Goal: Information Seeking & Learning: Find specific fact

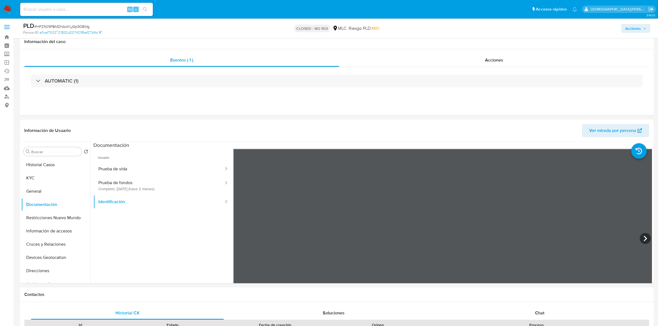
select select "10"
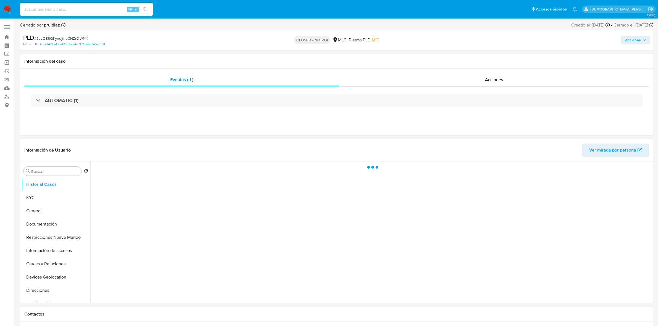
select select "10"
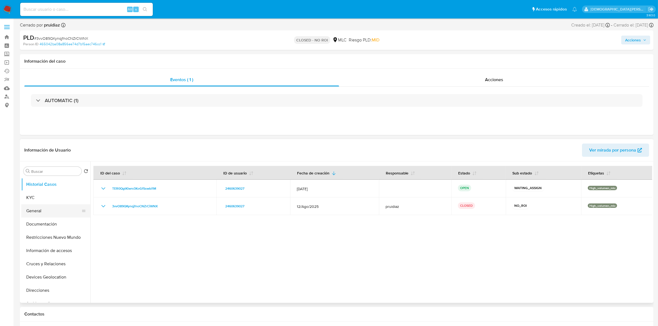
click at [47, 211] on button "General" at bounding box center [53, 210] width 65 height 13
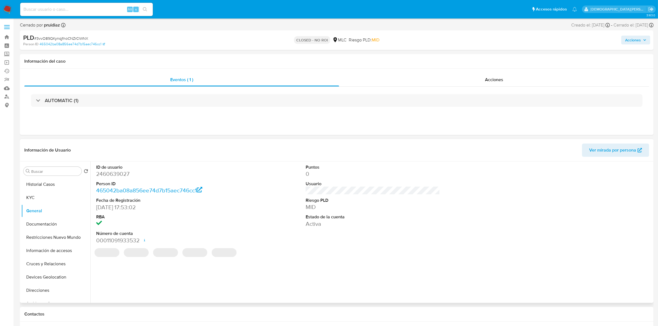
click at [116, 175] on dd "2460639027" at bounding box center [163, 174] width 134 height 8
copy dd "2460639027"
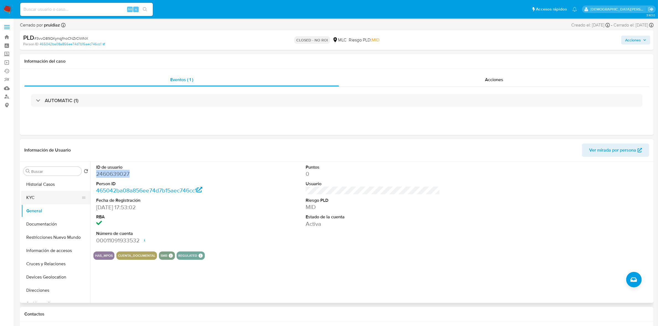
click at [53, 202] on button "KYC" at bounding box center [53, 197] width 65 height 13
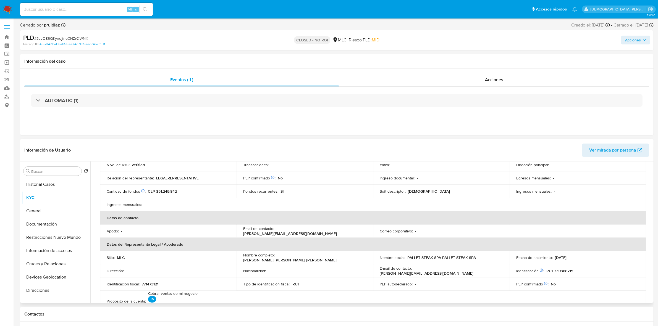
scroll to position [138, 0]
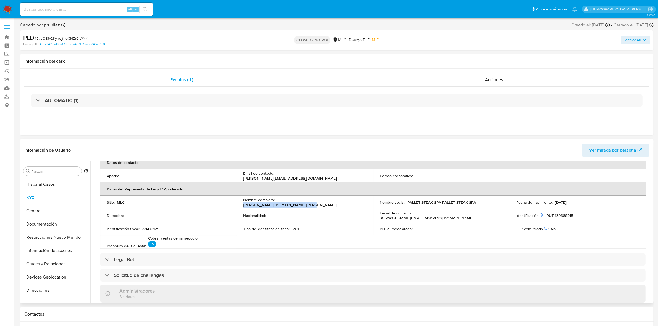
drag, startPoint x: 339, startPoint y: 203, endPoint x: 276, endPoint y: 204, distance: 62.4
click at [276, 204] on div "Nombre completo : Andrés Antonio Alvarado Velásquez" at bounding box center [304, 202] width 123 height 10
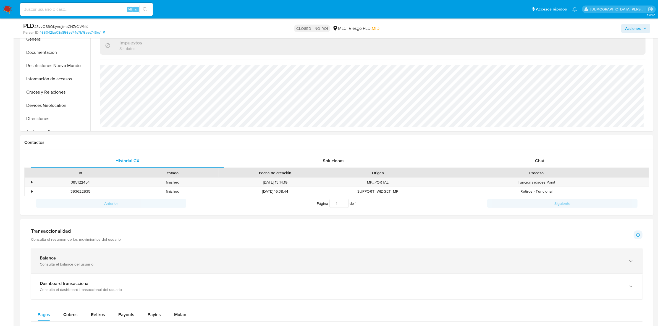
scroll to position [173, 0]
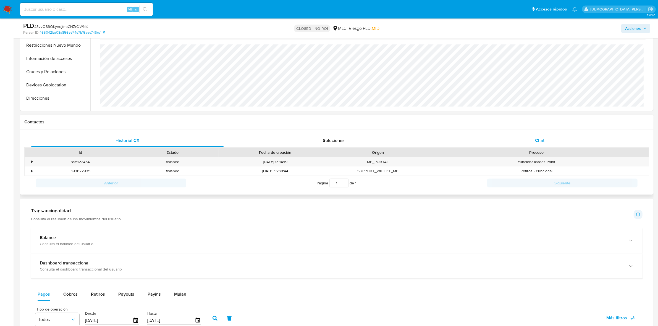
click at [539, 138] on span "Chat" at bounding box center [539, 140] width 9 height 6
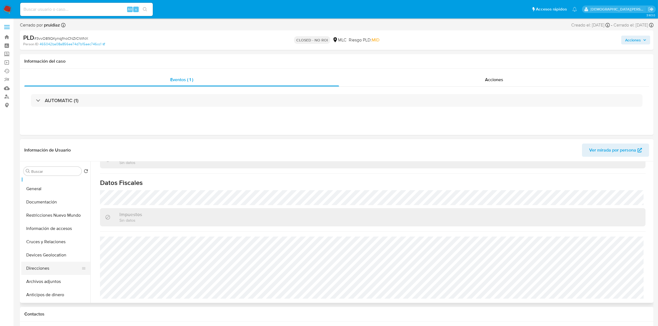
scroll to position [35, 0]
click at [53, 265] on button "Archivos adjuntos" at bounding box center [53, 269] width 65 height 13
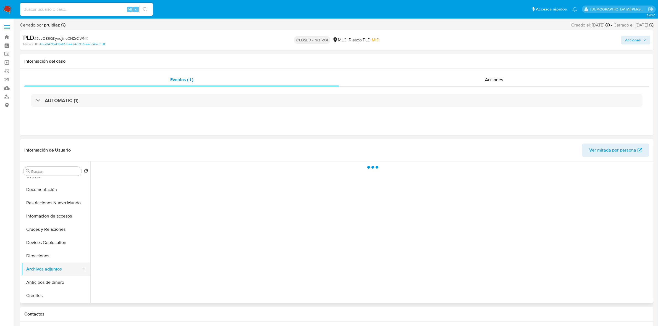
scroll to position [0, 0]
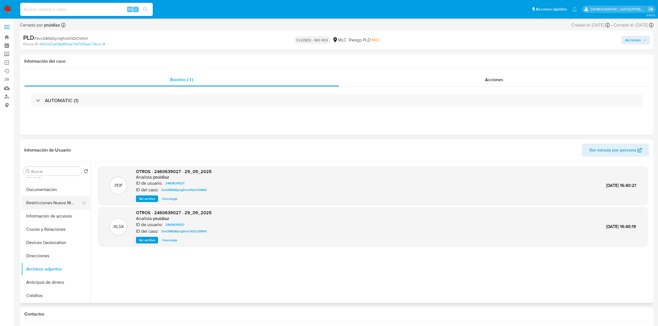
click at [58, 202] on button "Restricciones Nuevo Mundo" at bounding box center [53, 202] width 65 height 13
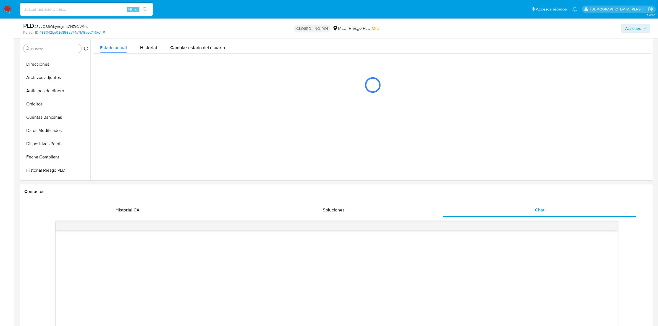
scroll to position [104, 0]
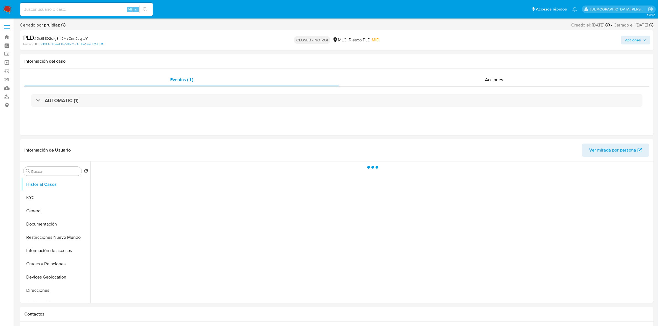
select select "10"
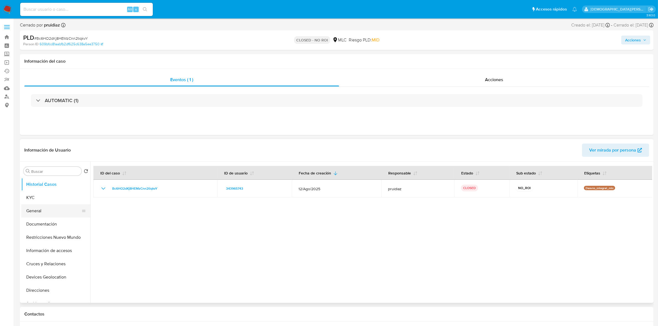
click at [54, 212] on button "General" at bounding box center [53, 210] width 65 height 13
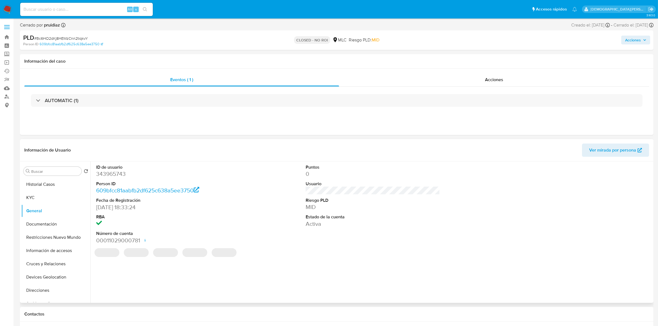
click at [118, 175] on dd "343965743" at bounding box center [163, 174] width 134 height 8
copy dd "343965743"
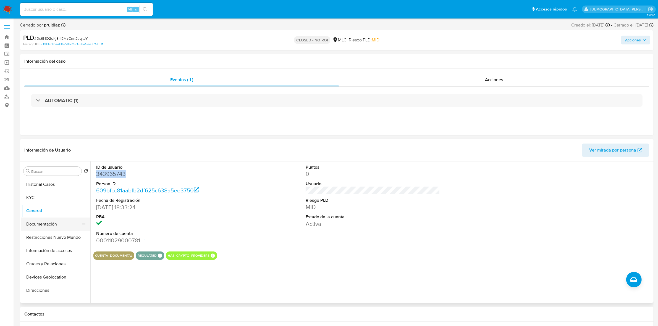
click at [36, 222] on button "Documentación" at bounding box center [53, 224] width 65 height 13
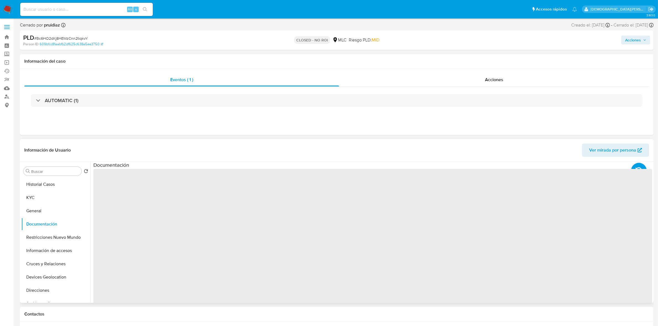
click at [117, 185] on span "‌" at bounding box center [372, 257] width 558 height 177
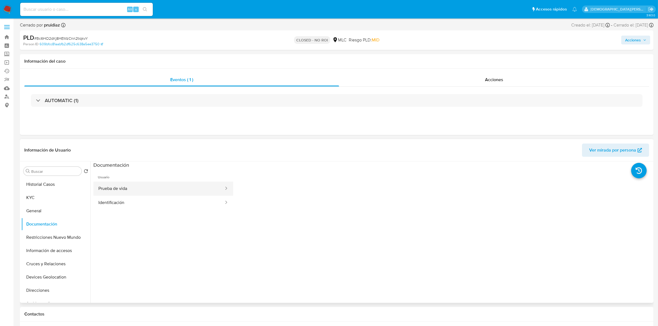
click at [128, 186] on button "Prueba de vida" at bounding box center [158, 189] width 131 height 14
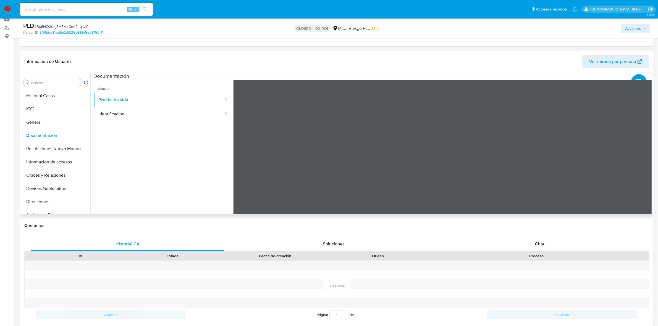
scroll to position [17, 0]
click at [124, 117] on button "Identificación" at bounding box center [158, 114] width 131 height 14
click at [644, 168] on icon at bounding box center [644, 169] width 11 height 11
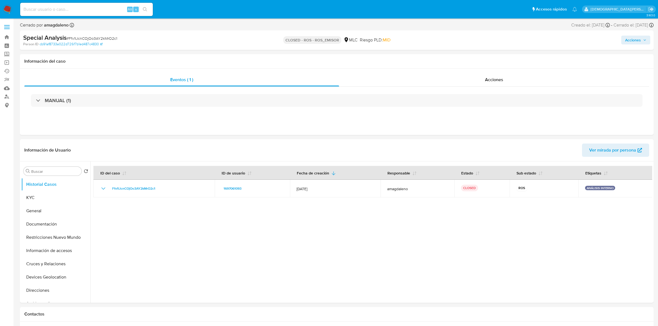
select select "10"
click at [92, 7] on input at bounding box center [86, 9] width 133 height 7
paste input "56099884"
type input "56099884"
click at [147, 10] on icon "search-icon" at bounding box center [145, 9] width 4 height 4
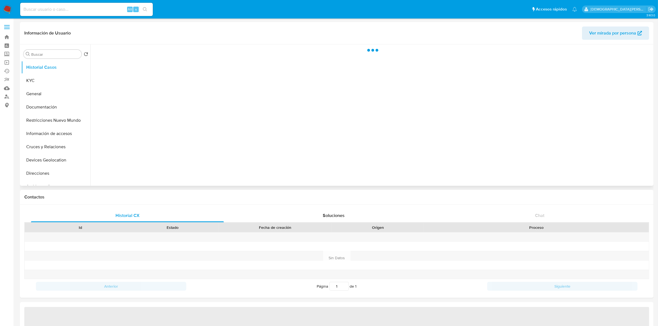
select select "10"
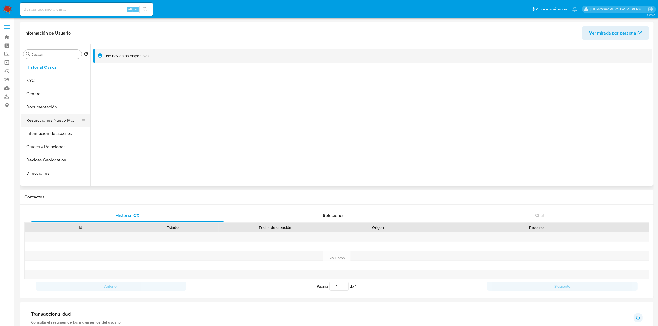
click at [68, 120] on button "Restricciones Nuevo Mundo" at bounding box center [53, 120] width 65 height 13
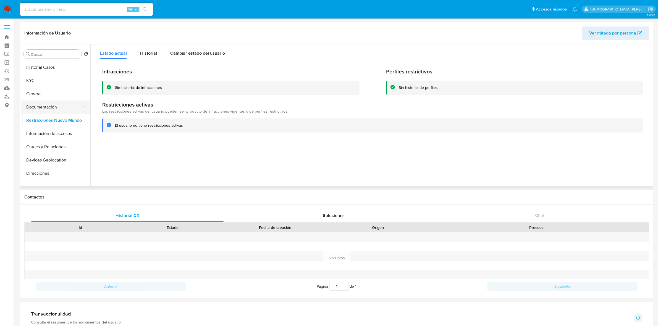
click at [50, 105] on button "Documentación" at bounding box center [53, 107] width 65 height 13
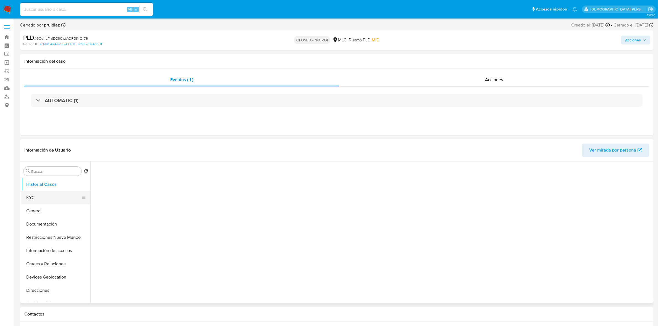
select select "10"
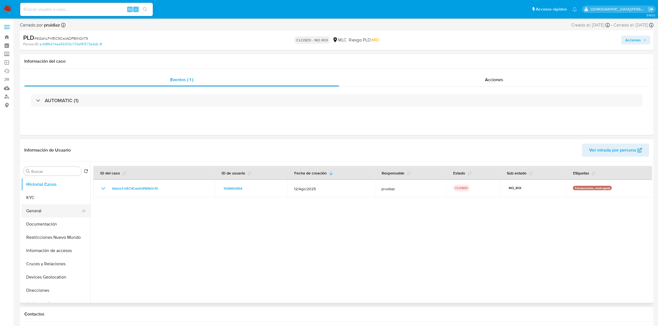
click at [56, 211] on button "General" at bounding box center [53, 210] width 65 height 13
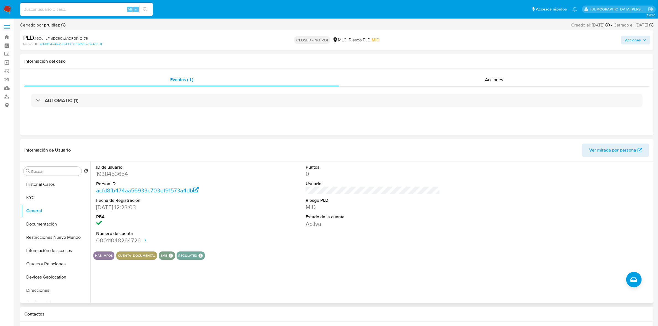
click at [106, 175] on dd "1938453654" at bounding box center [163, 174] width 134 height 8
copy dd "1938453654"
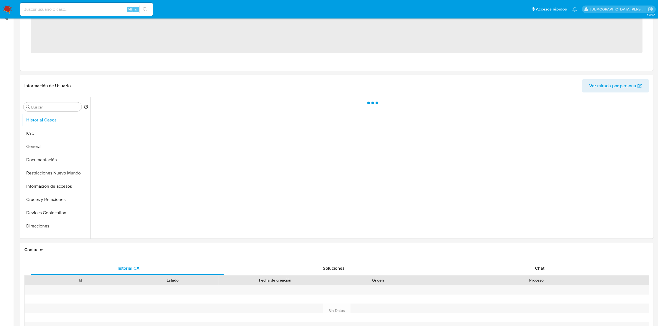
scroll to position [207, 0]
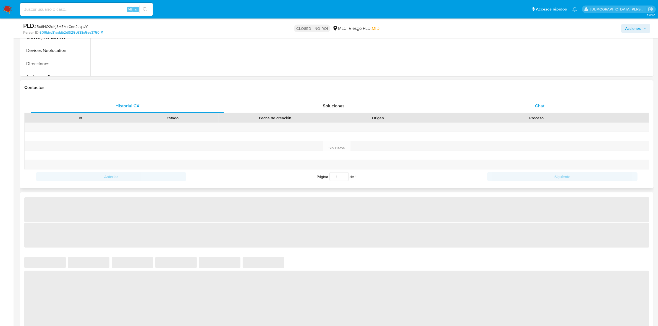
click at [539, 106] on span "Chat" at bounding box center [539, 106] width 9 height 6
select select "10"
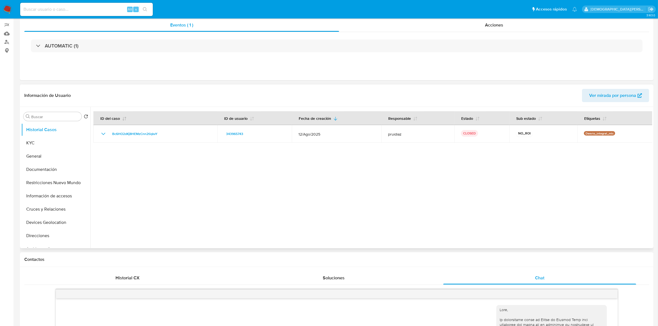
scroll to position [0, 0]
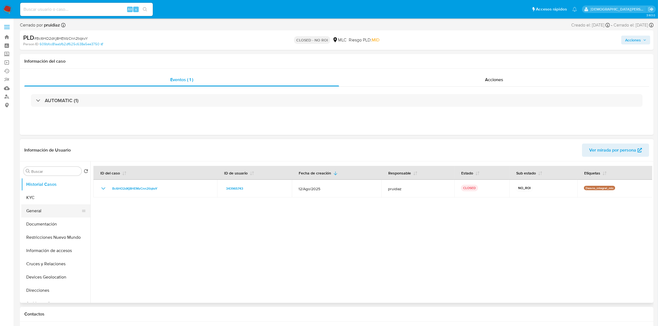
click at [50, 217] on button "General" at bounding box center [53, 210] width 65 height 13
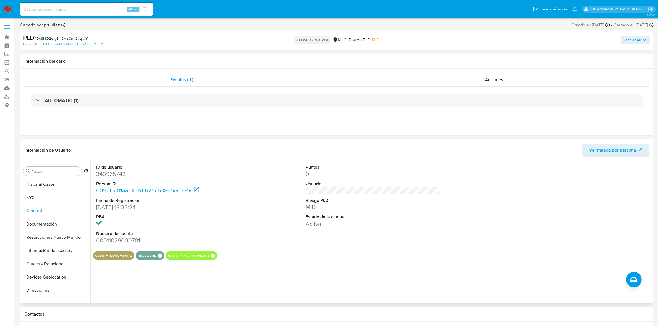
click at [117, 178] on dd "343965743" at bounding box center [163, 174] width 134 height 8
copy dd "343965743"
